Goal: Task Accomplishment & Management: Manage account settings

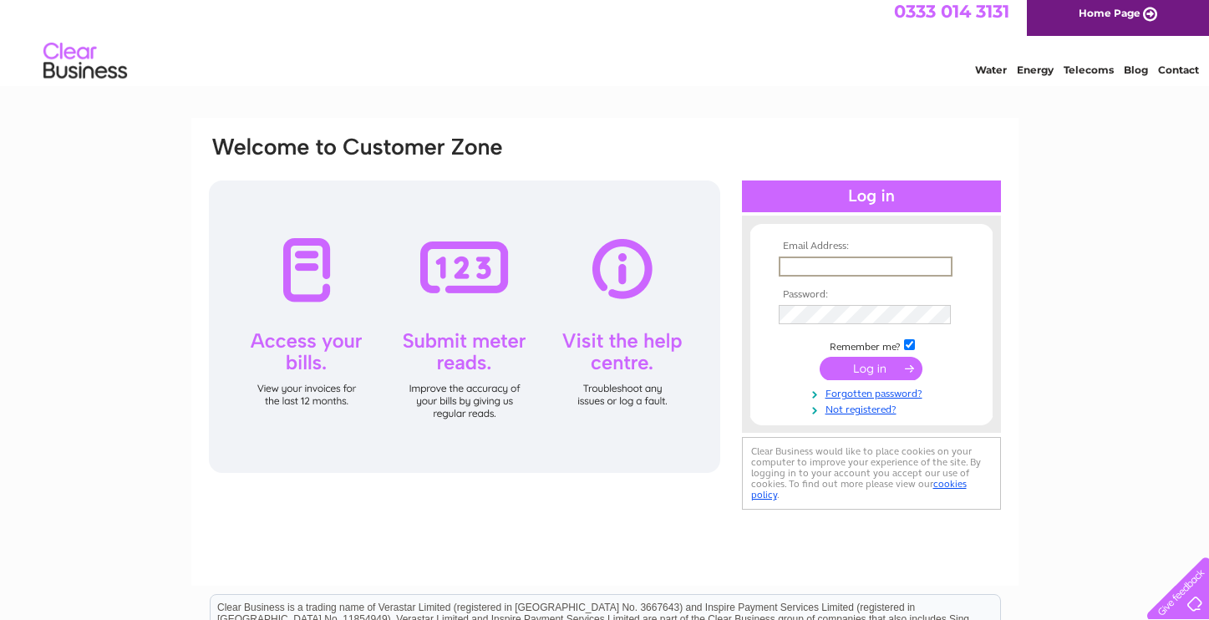
type input "treasurer@edinburghskiclub.org.uk"
click at [871, 367] on input "submit" at bounding box center [871, 368] width 103 height 23
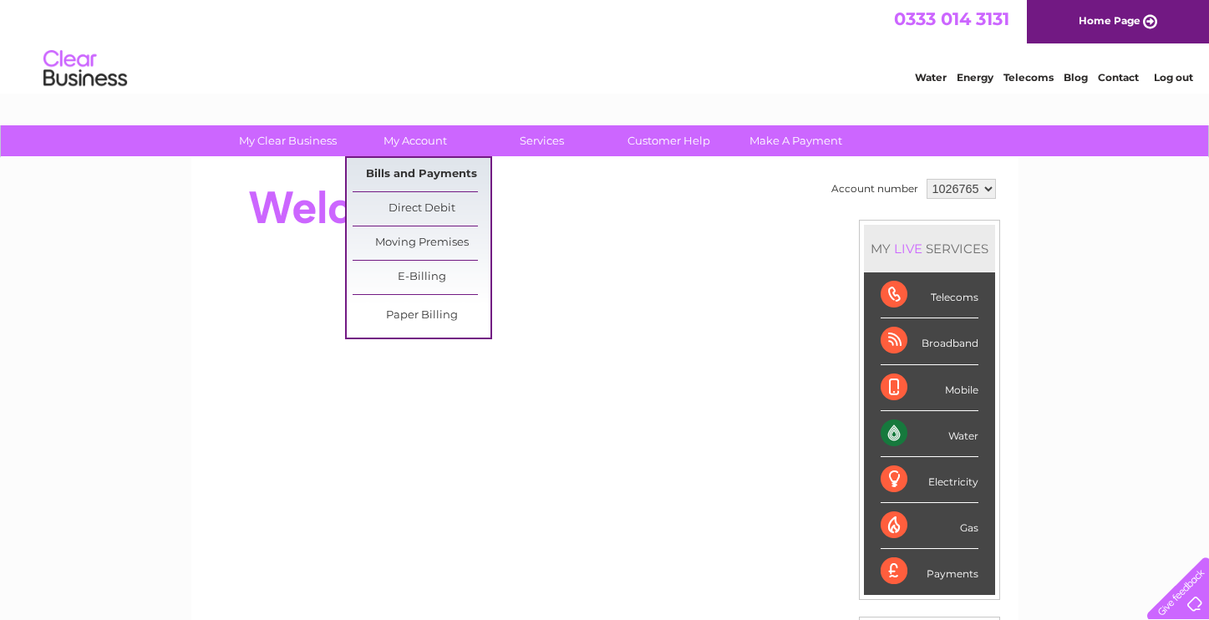
click at [423, 172] on link "Bills and Payments" at bounding box center [422, 174] width 138 height 33
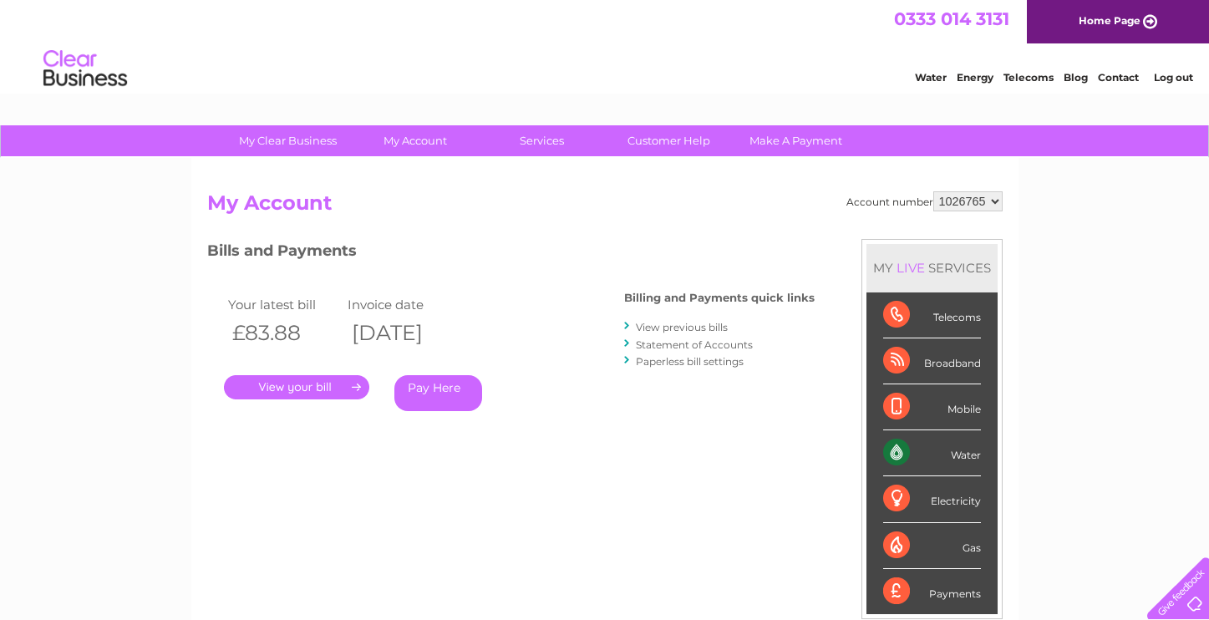
click at [301, 383] on link "." at bounding box center [296, 387] width 145 height 24
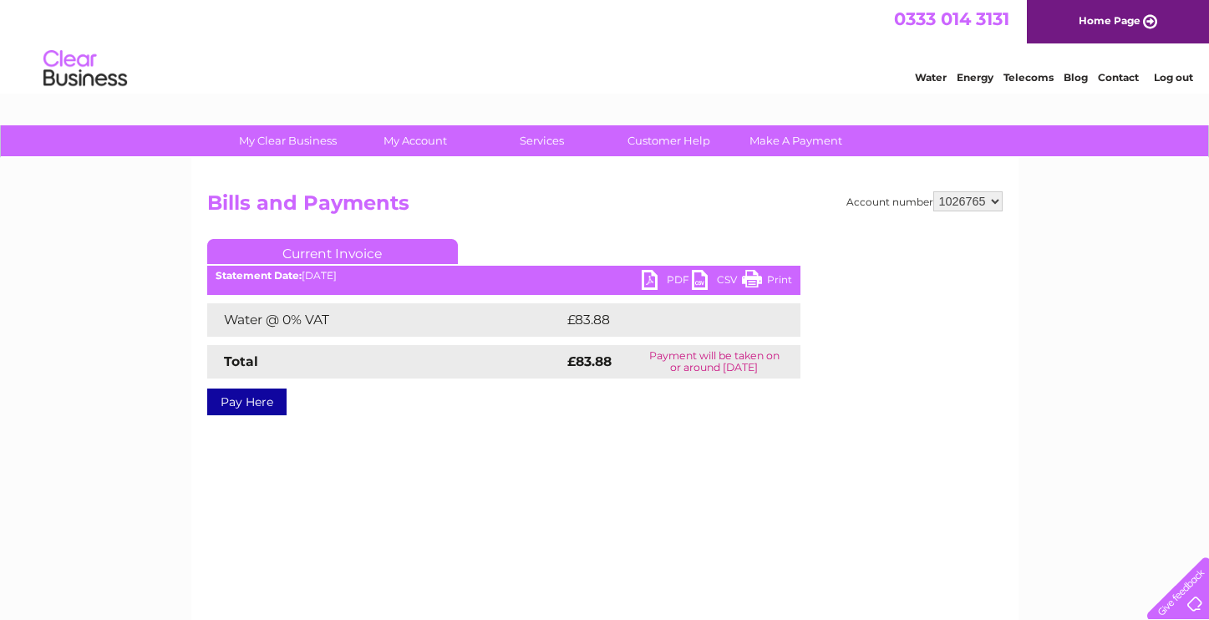
click at [648, 282] on link "PDF" at bounding box center [667, 282] width 50 height 24
click at [1182, 77] on link "Log out" at bounding box center [1173, 77] width 39 height 13
